Goal: Check status: Check status

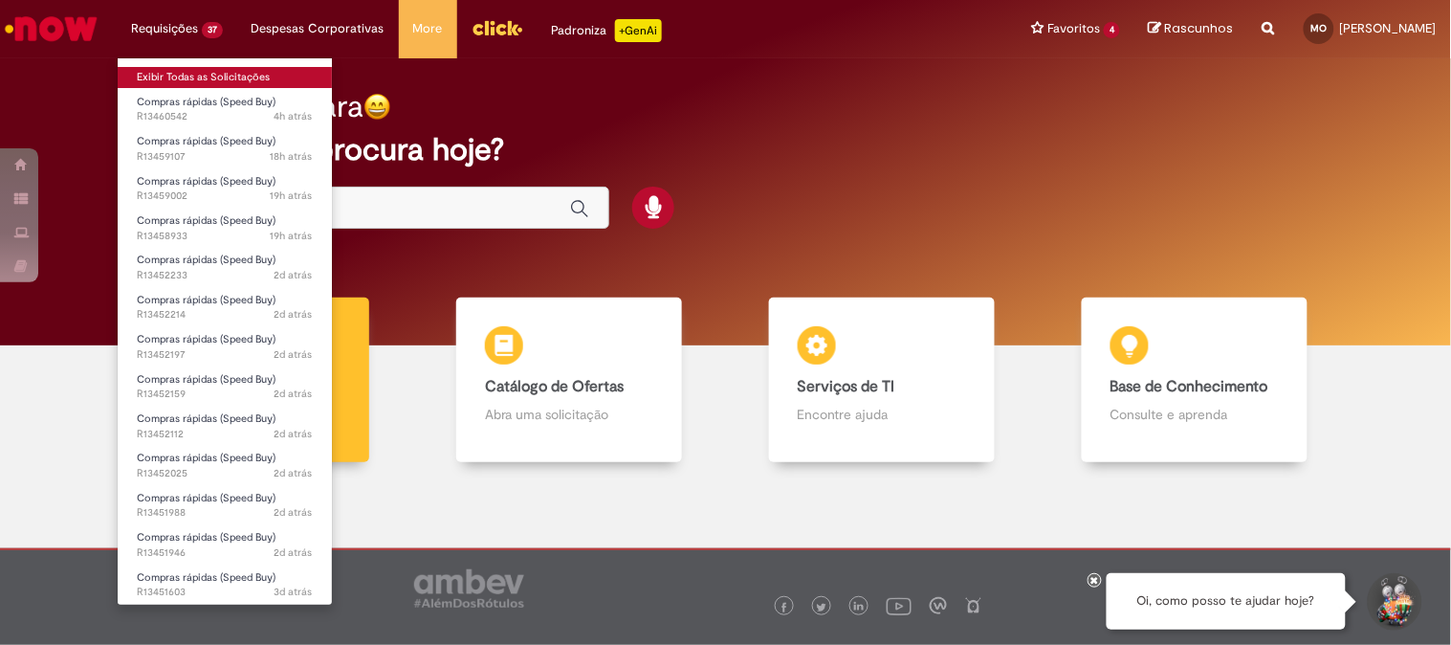
click at [189, 74] on link "Exibir Todas as Solicitações" at bounding box center [225, 77] width 214 height 21
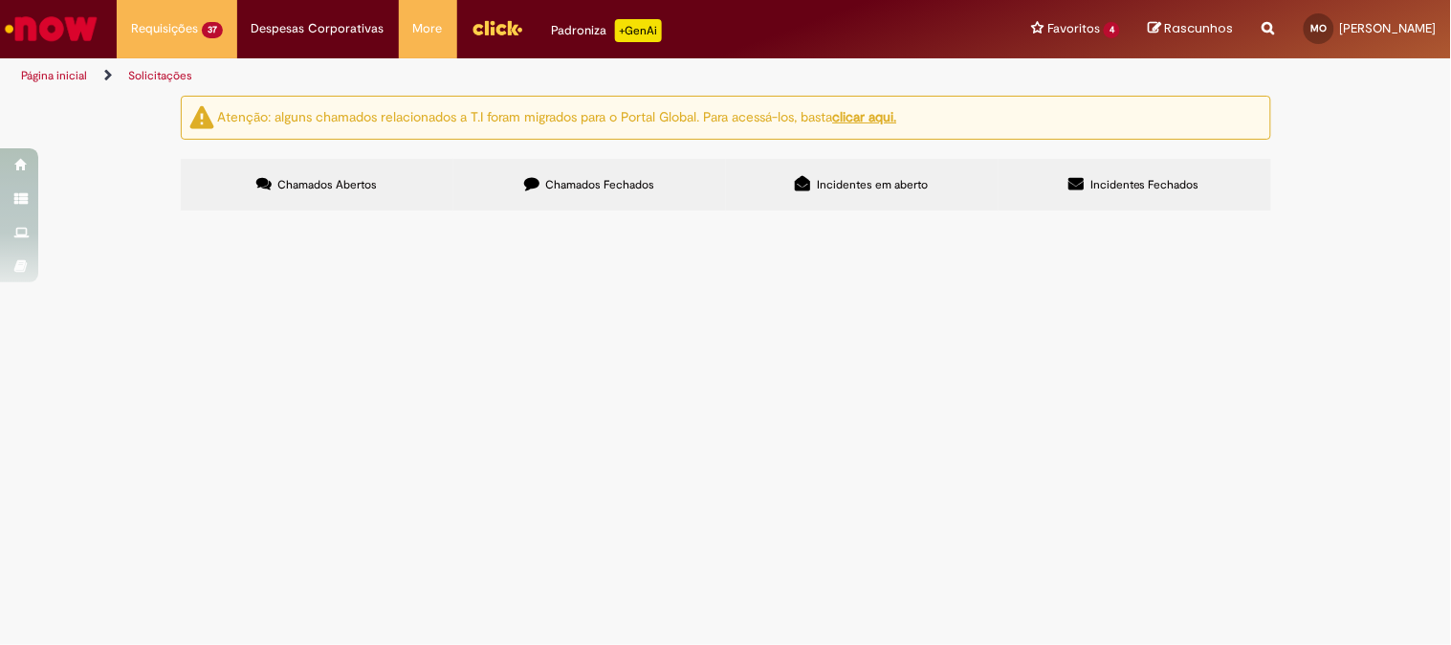
click at [895, 186] on span "Incidentes em aberto" at bounding box center [872, 184] width 111 height 15
click at [0, 0] on span "Pedidos criados pelo speedy buy, não etão reconhecendo a conta financeira forne…" at bounding box center [0, 0] width 0 height 0
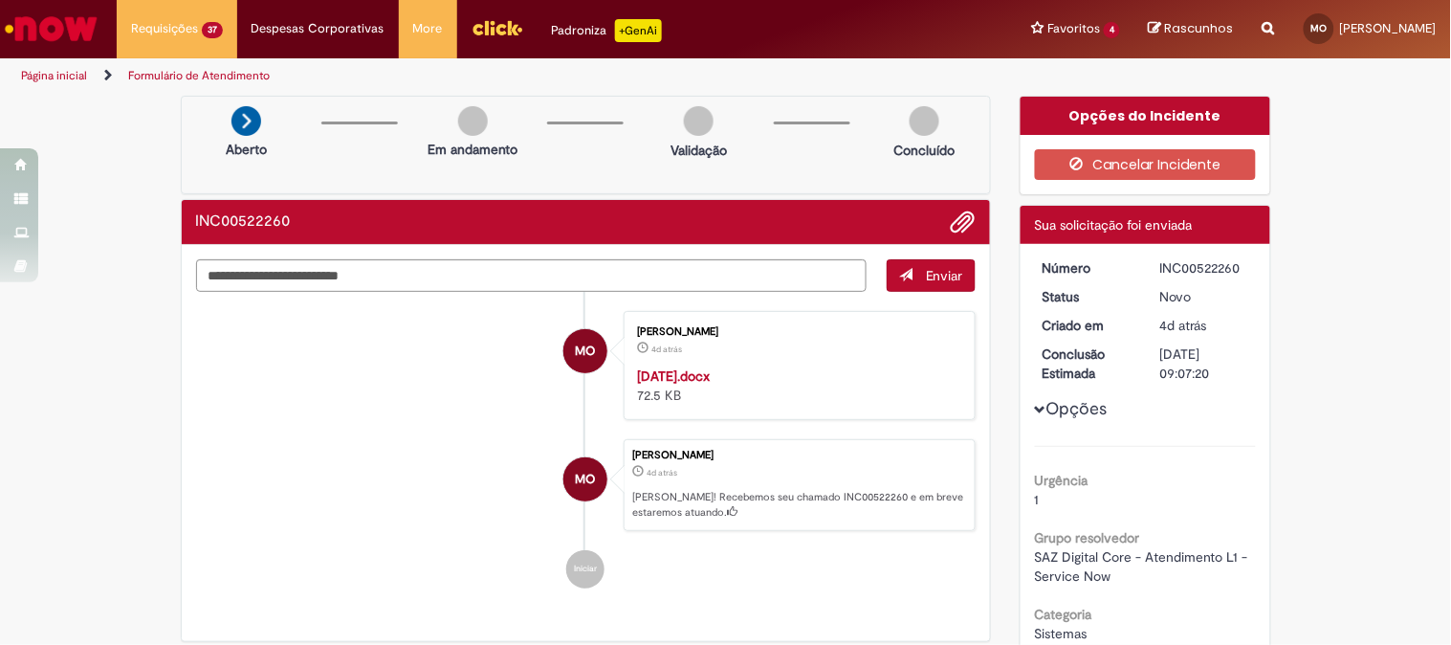
drag, startPoint x: 1145, startPoint y: 262, endPoint x: 1235, endPoint y: 270, distance: 90.3
click at [1235, 270] on dd "INC00522260" at bounding box center [1205, 267] width 118 height 19
copy div "INC00522260"
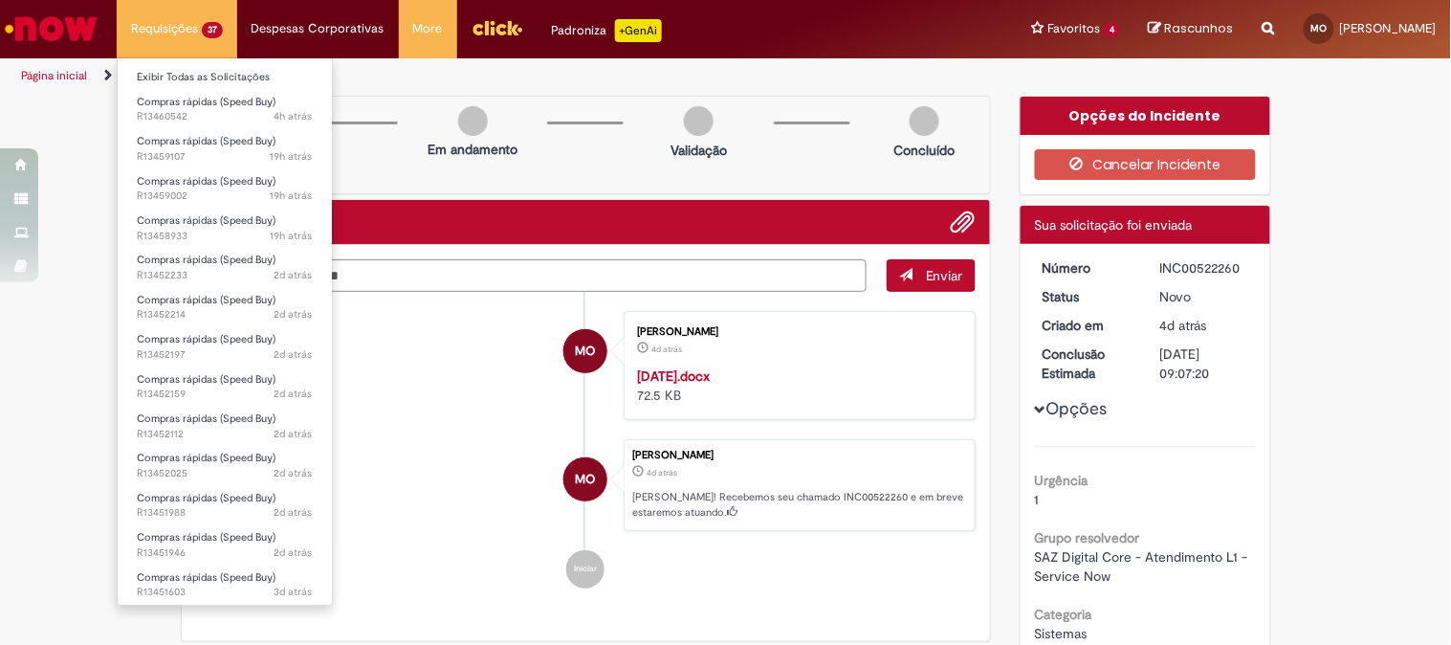
click at [214, 60] on ul "Exibir Todas as Solicitações Compras rápidas (Speed Buy) 4h atrás 4 horas atrás…" at bounding box center [225, 331] width 216 height 548
click at [214, 68] on link "Exibir Todas as Solicitações" at bounding box center [225, 77] width 214 height 21
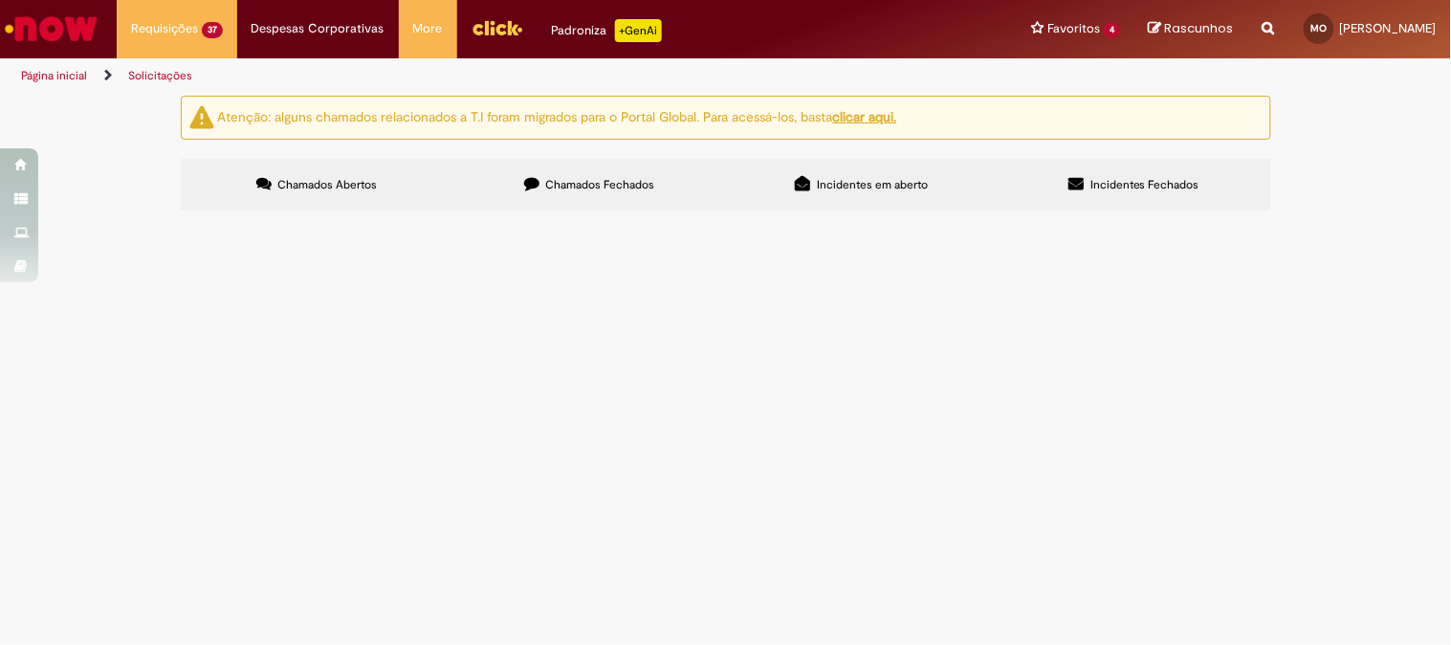
scroll to position [474, 0]
click at [0, 0] on span "Cadastro de Material" at bounding box center [0, 0] width 0 height 0
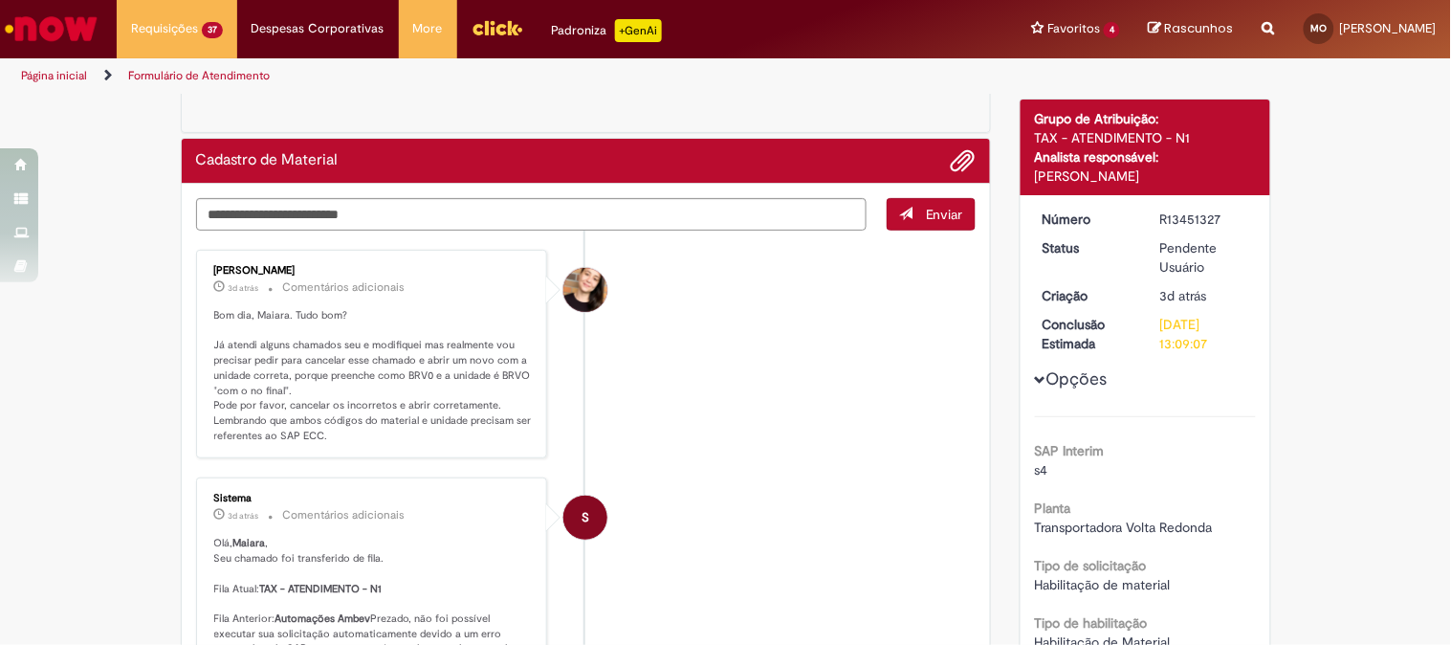
scroll to position [212, 0]
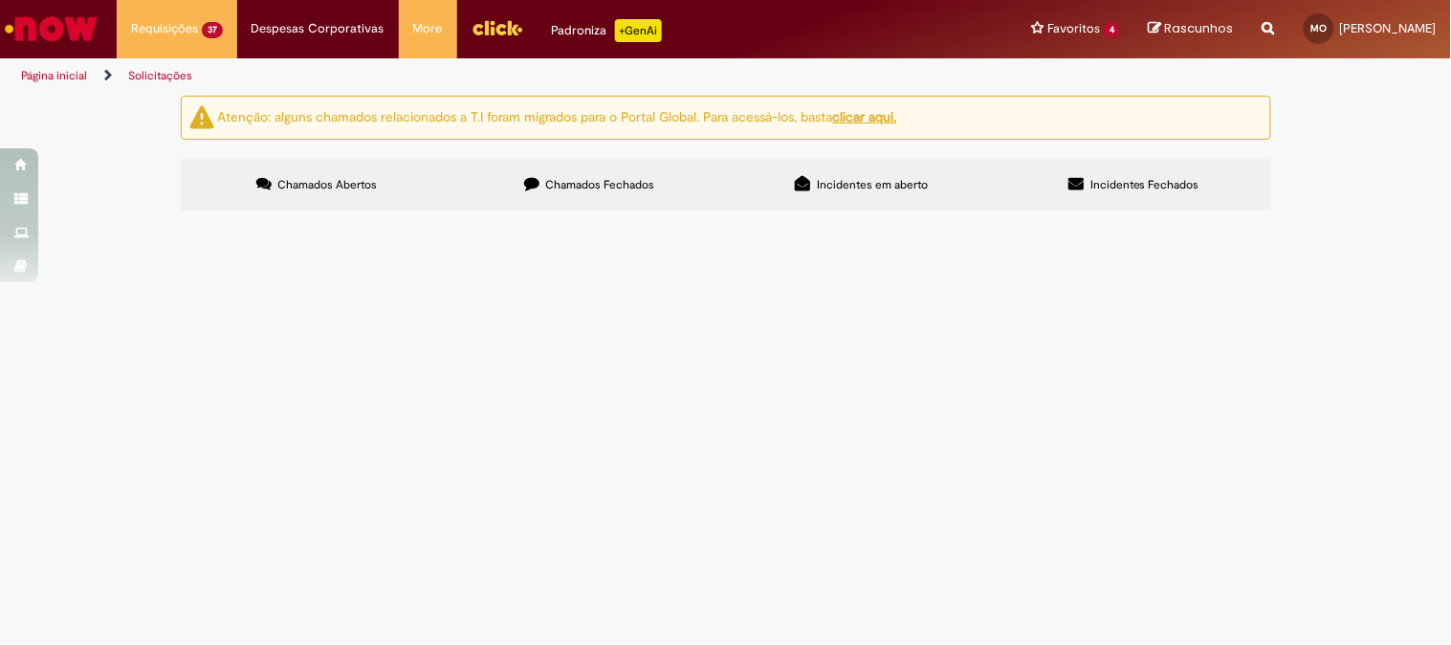
scroll to position [474, 0]
click at [0, 0] on link "2" at bounding box center [0, 0] width 0 height 0
drag, startPoint x: 247, startPoint y: 331, endPoint x: 198, endPoint y: 331, distance: 48.8
click at [0, 0] on td "R13451233" at bounding box center [0, 0] width 0 height 0
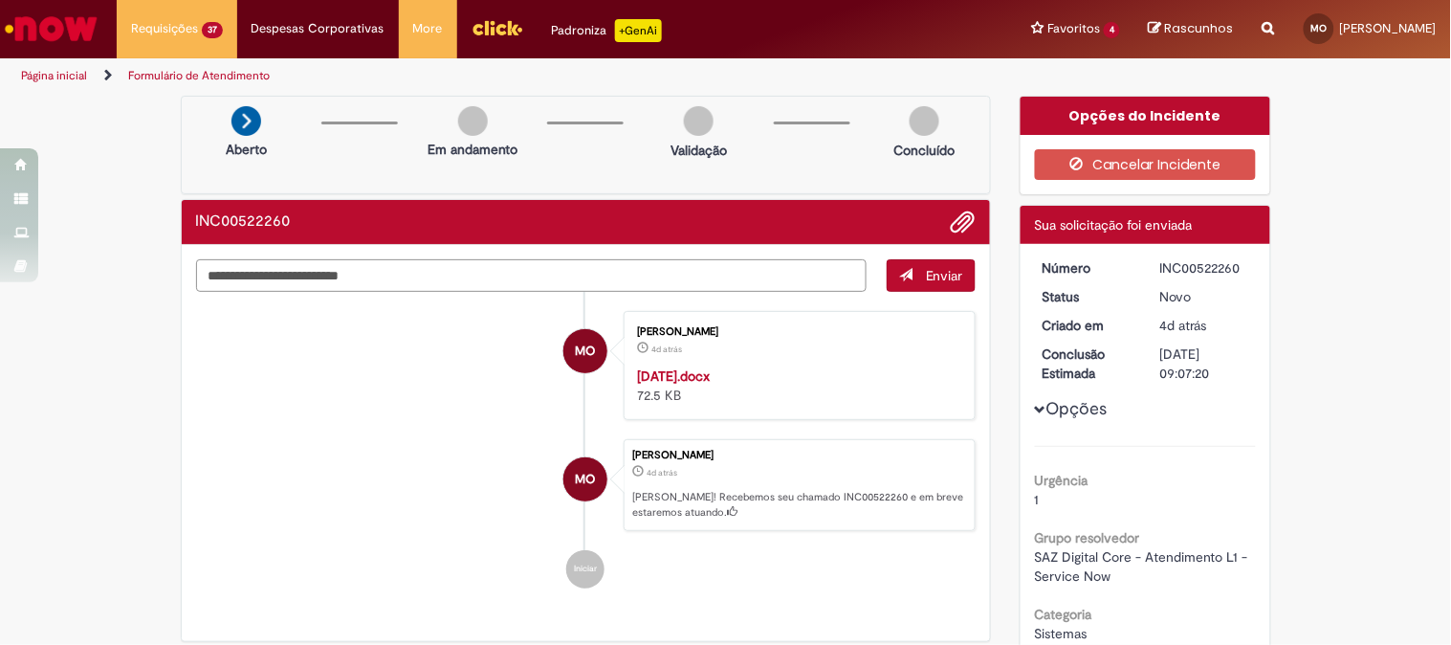
click at [478, 274] on textarea "Digite sua mensagem aqui..." at bounding box center [532, 275] width 672 height 33
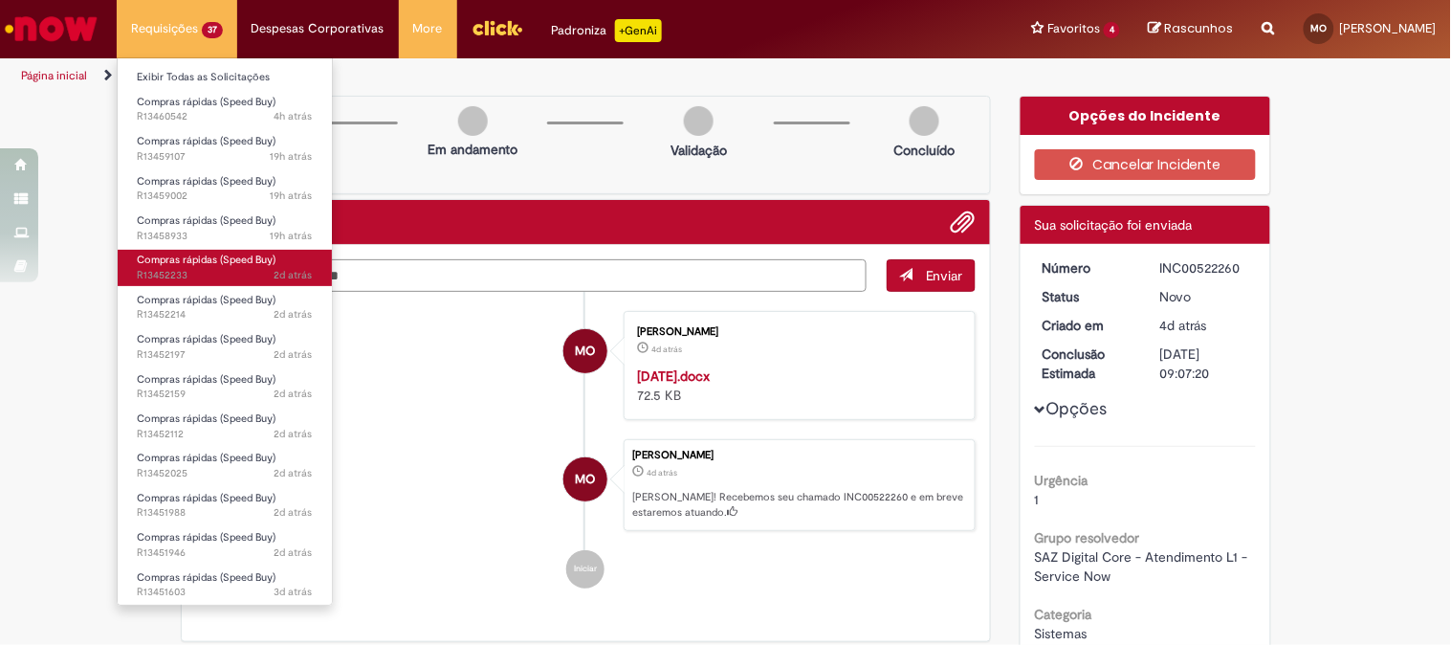
scroll to position [212, 0]
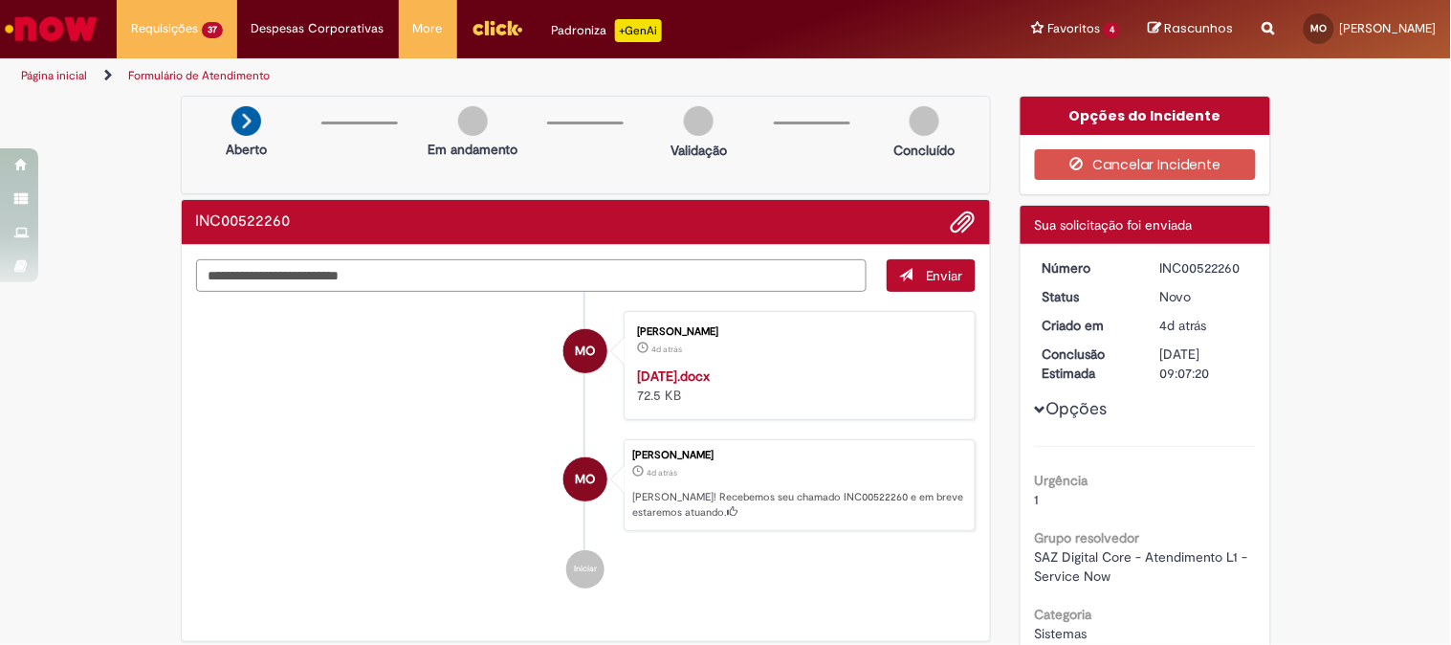
click at [460, 282] on textarea "Digite sua mensagem aqui..." at bounding box center [532, 275] width 672 height 33
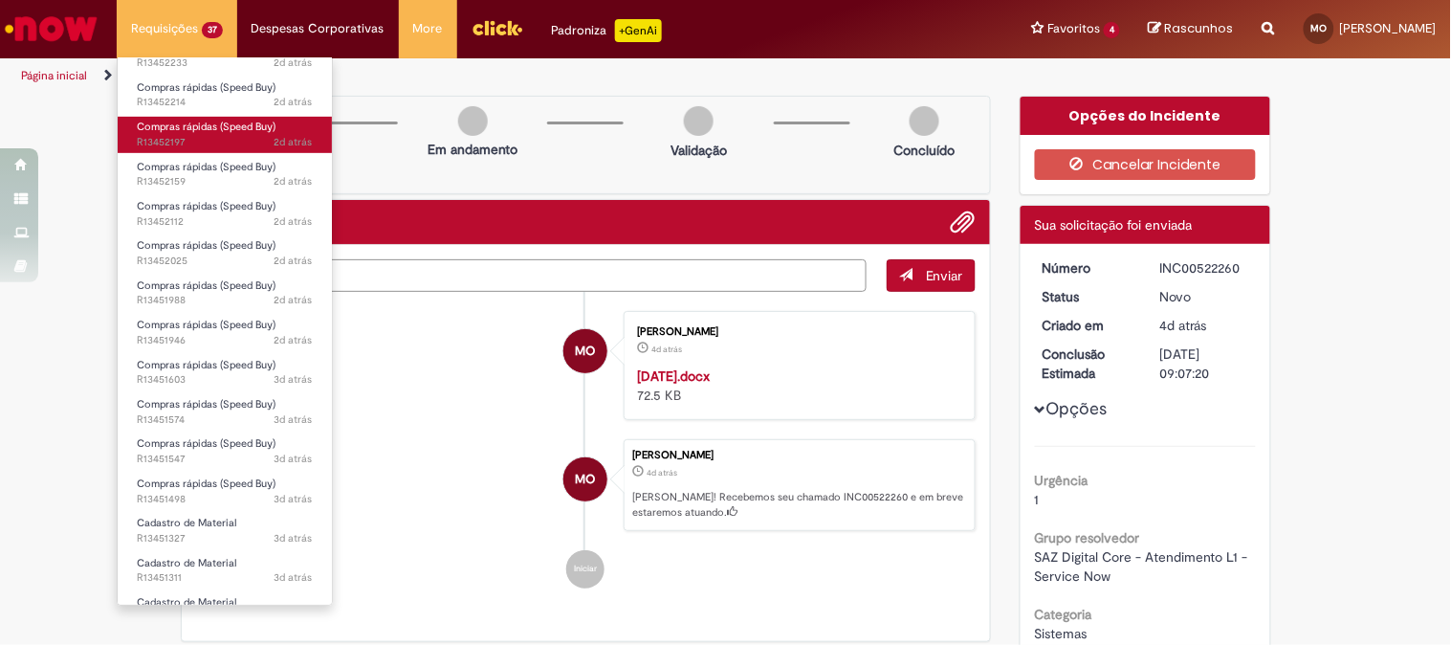
scroll to position [0, 0]
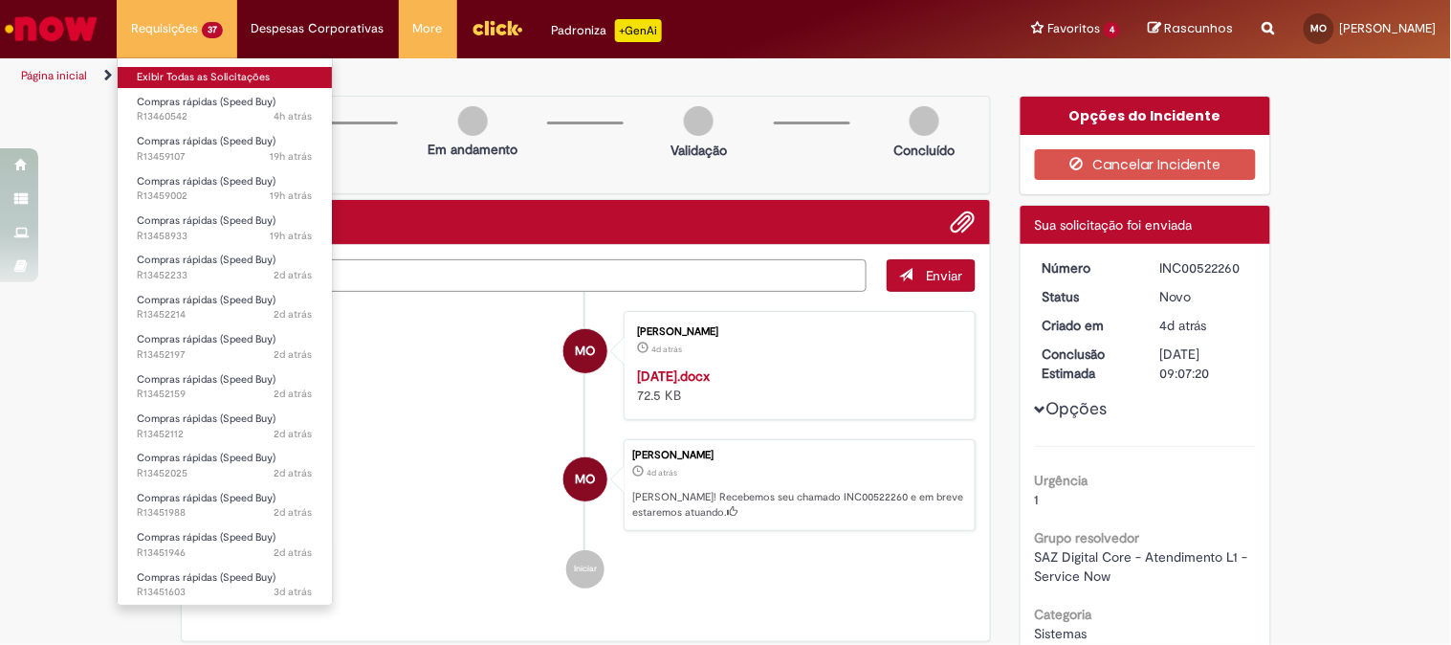
type textarea "*****"
click at [214, 75] on link "Exibir Todas as Solicitações" at bounding box center [225, 77] width 214 height 21
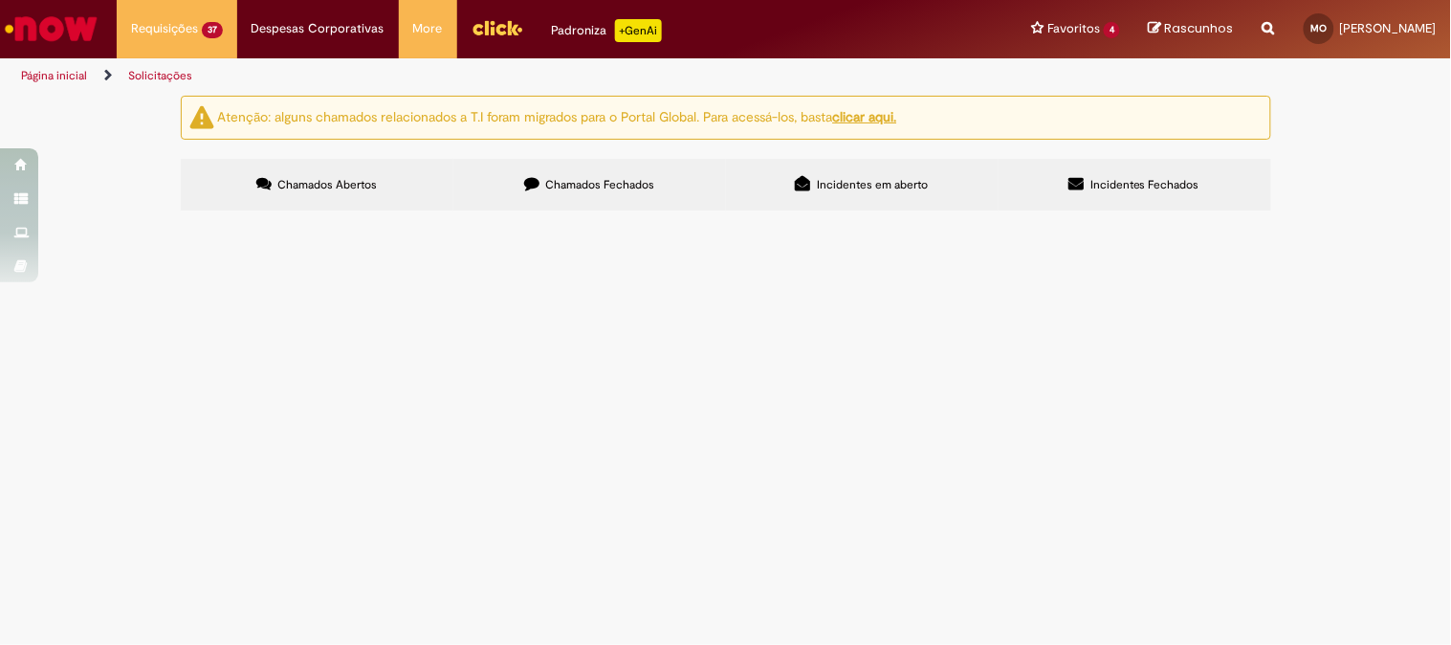
click at [0, 0] on input "Pesquisar" at bounding box center [0, 0] width 0 height 0
type input "**********"
drag, startPoint x: 260, startPoint y: 432, endPoint x: 176, endPoint y: 431, distance: 84.2
click at [0, 0] on section "Itens solicitados Exportar como PDF Exportar como Excel Exportar como CSV Itens…" at bounding box center [0, 0] width 0 height 0
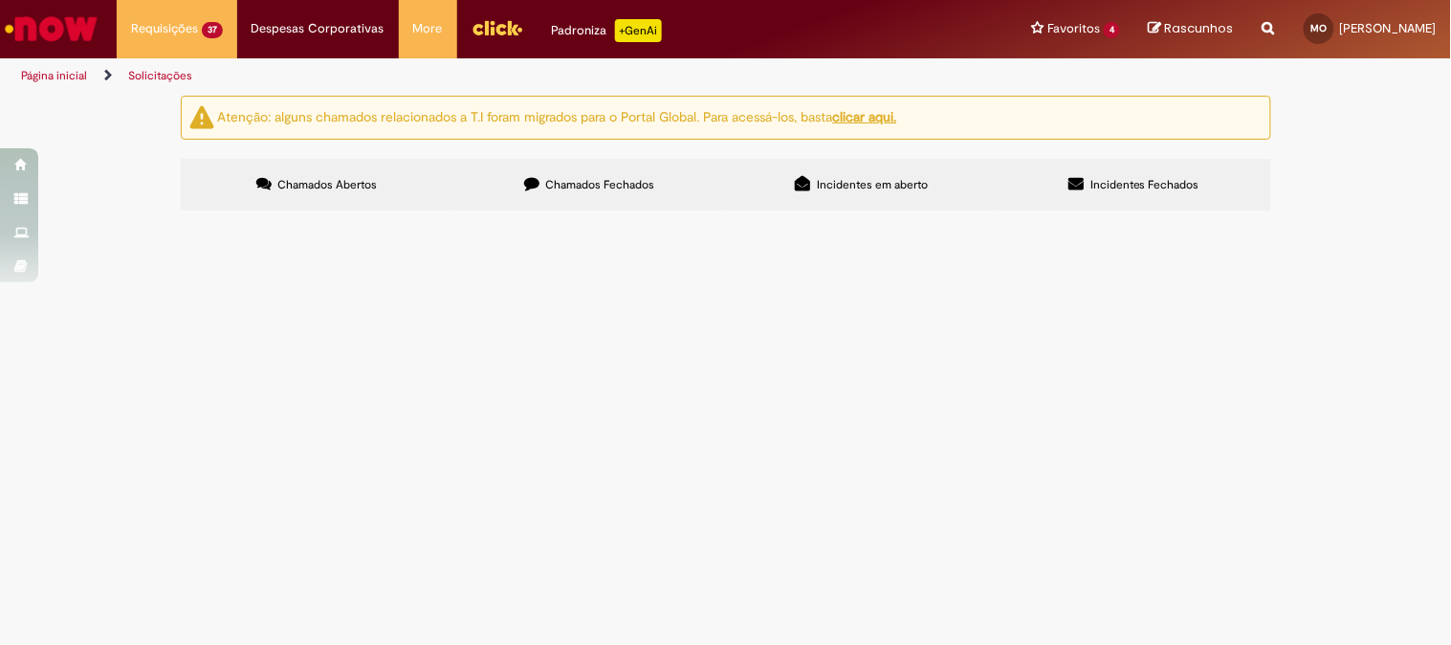
click at [0, 0] on td "R13451327" at bounding box center [0, 0] width 0 height 0
drag, startPoint x: 255, startPoint y: 431, endPoint x: 192, endPoint y: 428, distance: 63.2
click at [0, 0] on td "R13451327" at bounding box center [0, 0] width 0 height 0
copy span "R13451327"
drag, startPoint x: 246, startPoint y: 469, endPoint x: 189, endPoint y: 469, distance: 56.5
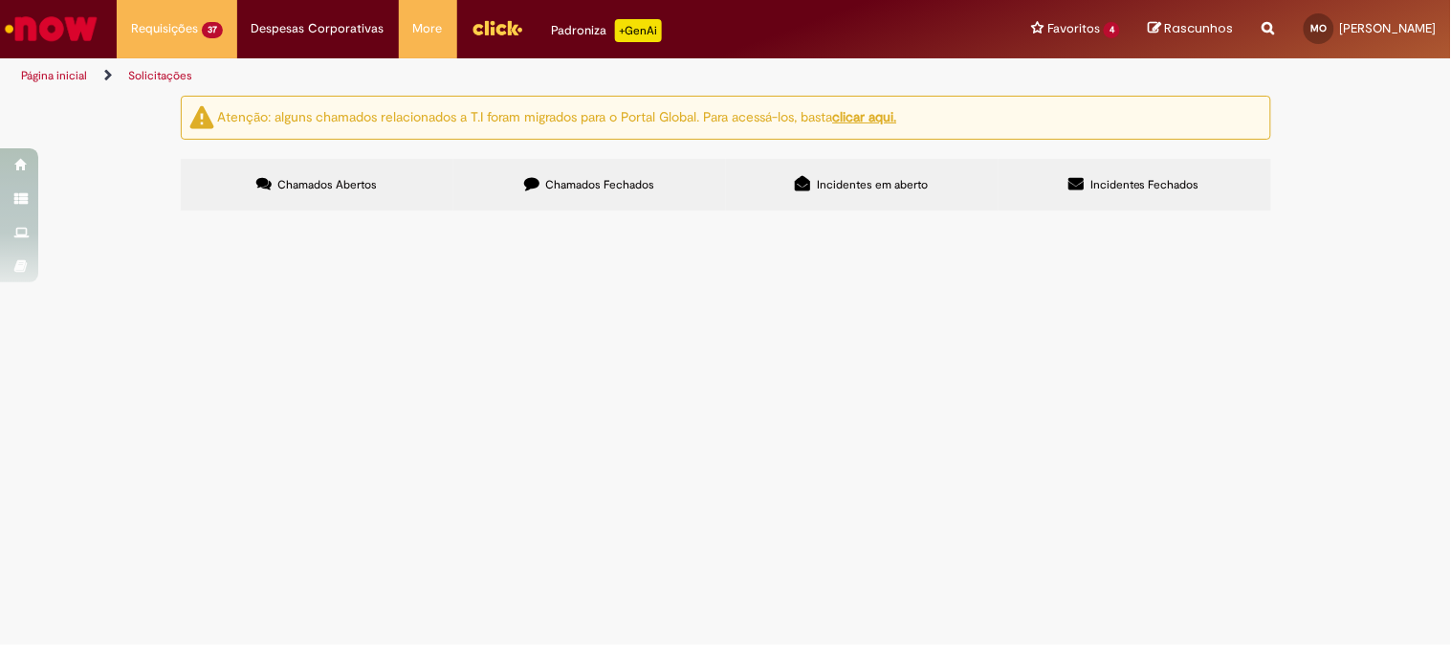
click at [0, 0] on section "Itens solicitados Exportar como PDF Exportar como Excel Exportar como CSV Itens…" at bounding box center [0, 0] width 0 height 0
click at [0, 0] on span "R13451311" at bounding box center [0, 0] width 0 height 0
drag, startPoint x: 234, startPoint y: 460, endPoint x: 197, endPoint y: 462, distance: 37.4
click at [0, 0] on td "R13451311" at bounding box center [0, 0] width 0 height 0
copy span "R13451311"
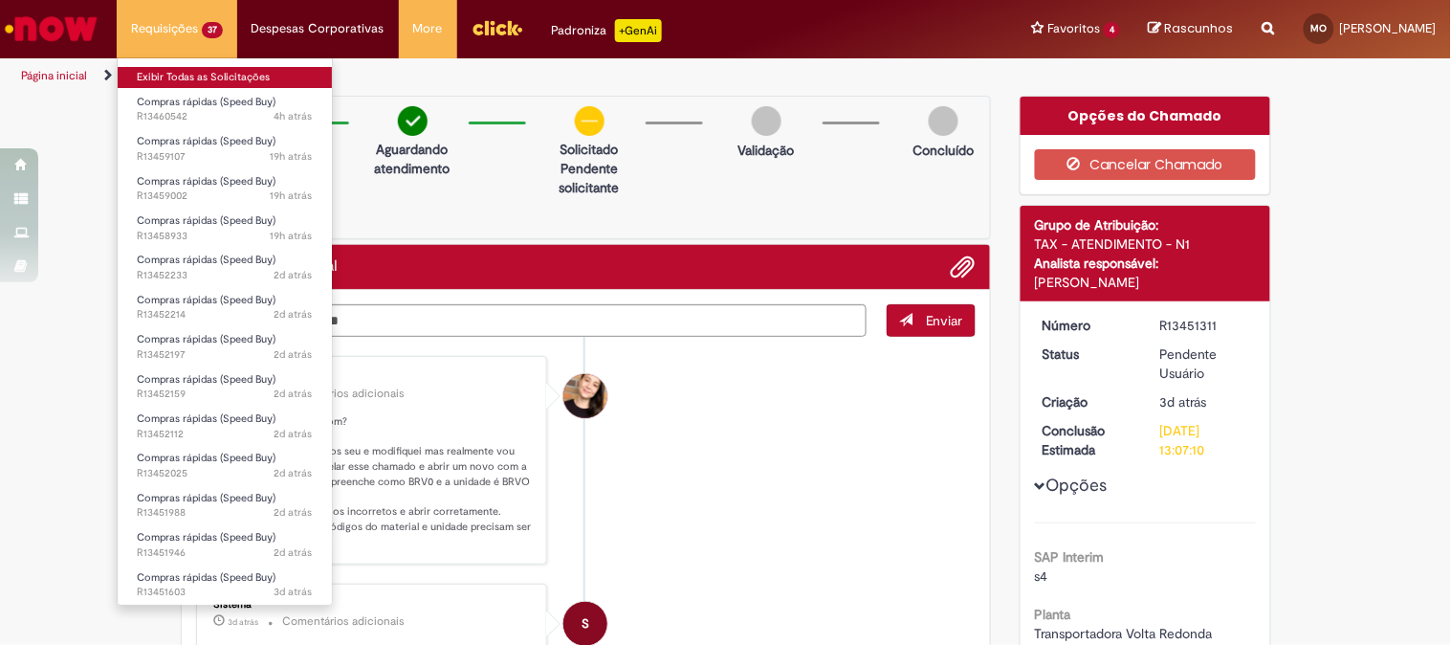
click at [176, 78] on link "Exibir Todas as Solicitações" at bounding box center [225, 77] width 214 height 21
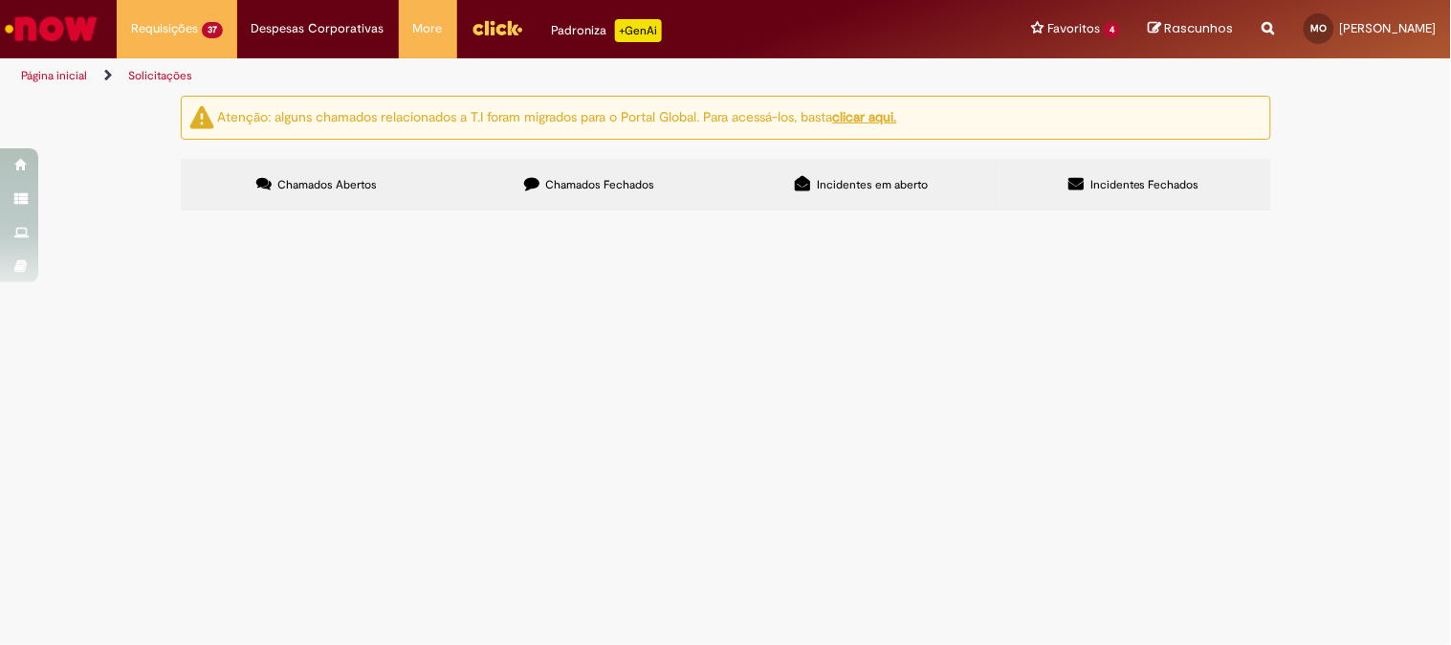
scroll to position [474, 0]
drag, startPoint x: 258, startPoint y: 499, endPoint x: 203, endPoint y: 499, distance: 55.5
click at [0, 0] on td "R13451280" at bounding box center [0, 0] width 0 height 0
copy span "R13451280"
drag, startPoint x: 253, startPoint y: 539, endPoint x: 201, endPoint y: 545, distance: 52.1
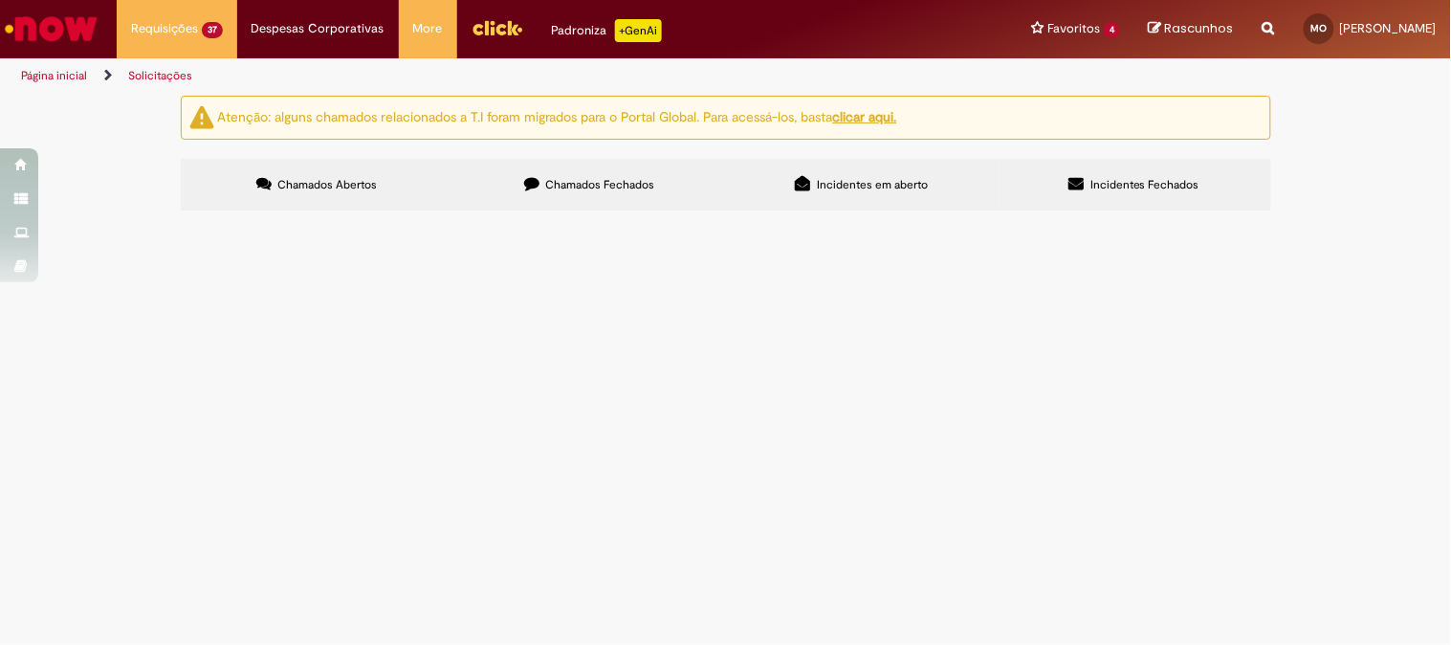
click at [0, 0] on td "R13451252" at bounding box center [0, 0] width 0 height 0
copy span "R13451252"
click at [0, 0] on icon at bounding box center [0, 0] width 0 height 0
drag, startPoint x: 252, startPoint y: 335, endPoint x: 201, endPoint y: 336, distance: 50.7
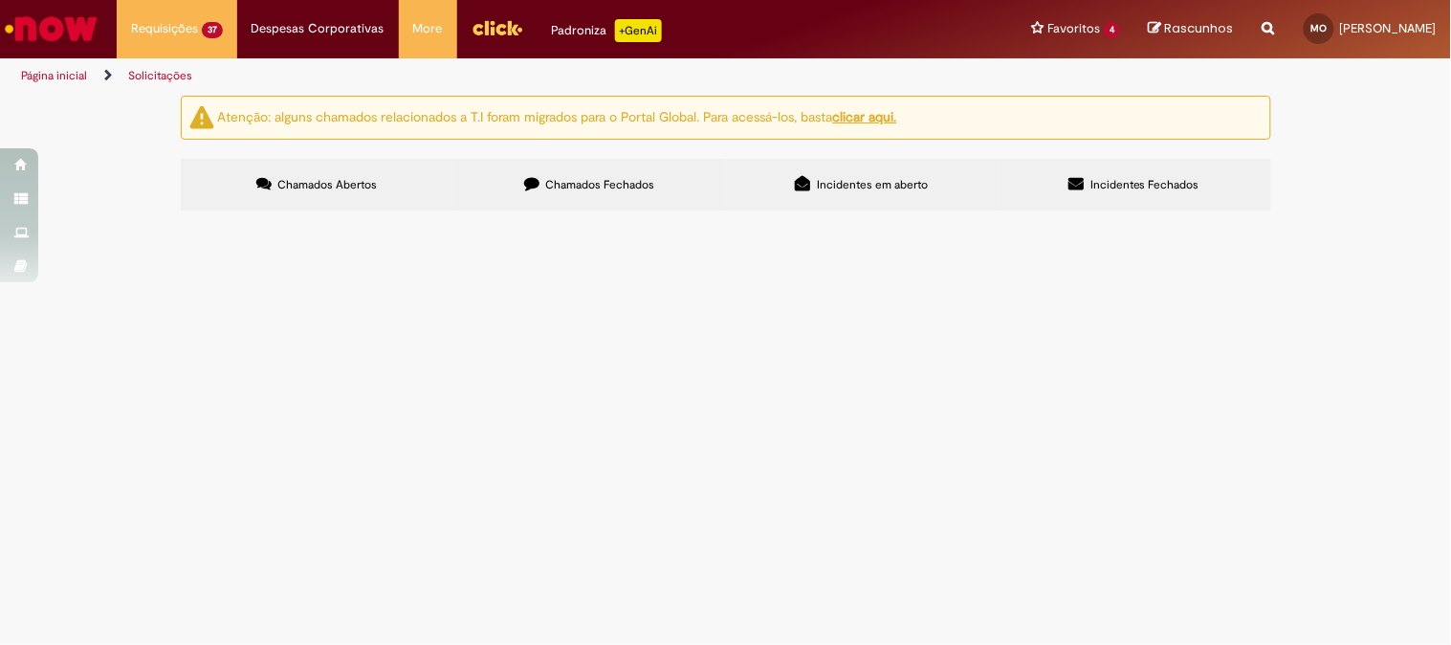
click at [0, 0] on span "R13451233" at bounding box center [0, 0] width 0 height 0
click at [0, 0] on link "2" at bounding box center [0, 0] width 0 height 0
drag, startPoint x: 259, startPoint y: 378, endPoint x: 213, endPoint y: 390, distance: 47.6
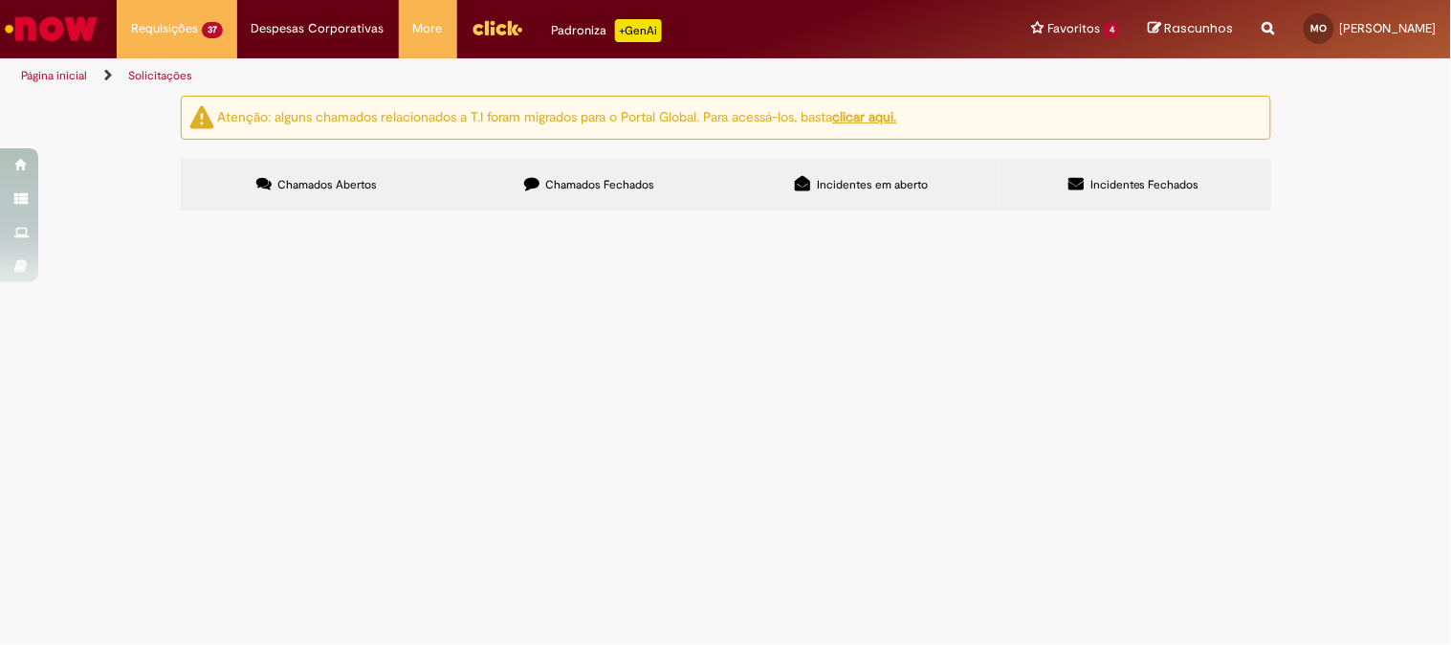
click at [0, 0] on td "R13451218" at bounding box center [0, 0] width 0 height 0
copy span "R13451218"
drag, startPoint x: 259, startPoint y: 410, endPoint x: 198, endPoint y: 417, distance: 61.7
click at [0, 0] on td "R13451205" at bounding box center [0, 0] width 0 height 0
copy span "R13451205"
